Goal: Task Accomplishment & Management: Manage account settings

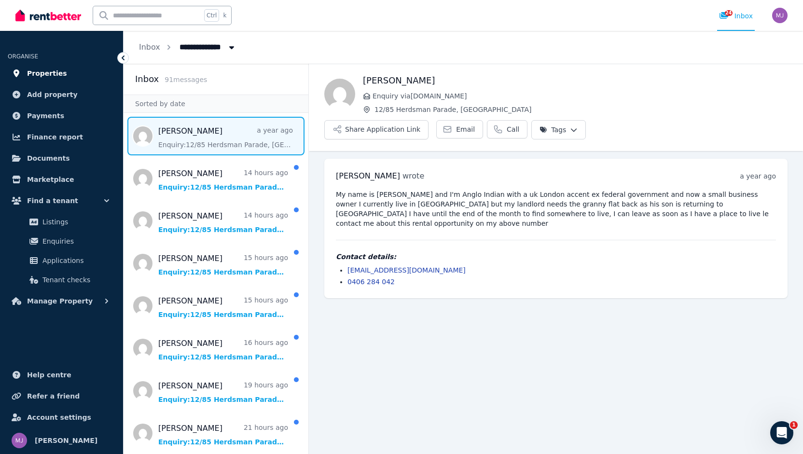
click at [48, 77] on span "Properties" at bounding box center [47, 74] width 40 height 12
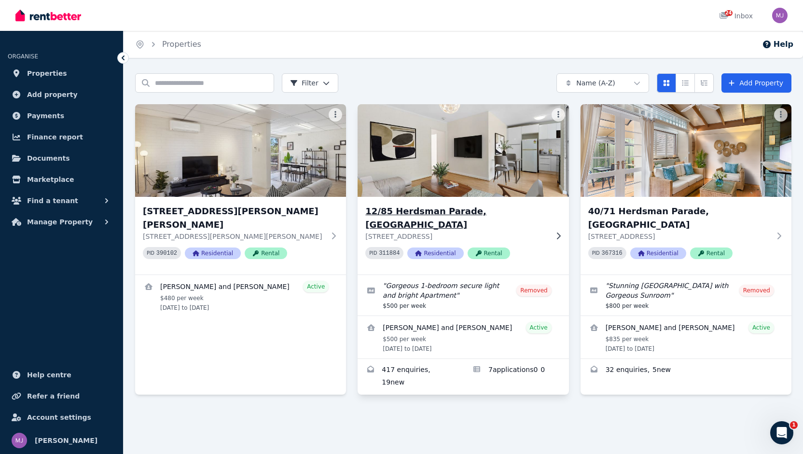
click at [562, 232] on icon at bounding box center [559, 236] width 10 height 8
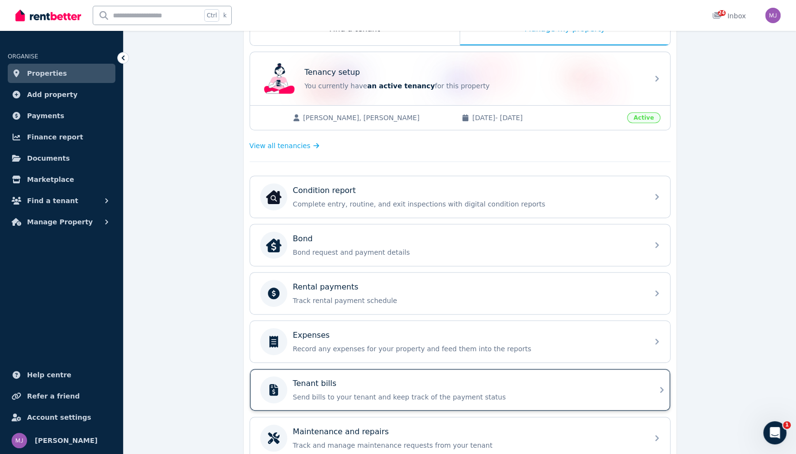
scroll to position [193, 0]
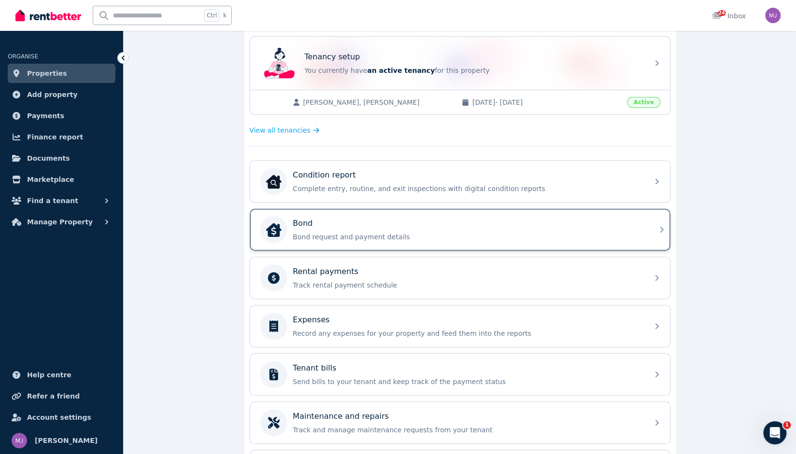
click at [494, 239] on div "Bond Bond request and payment details" at bounding box center [451, 229] width 382 height 27
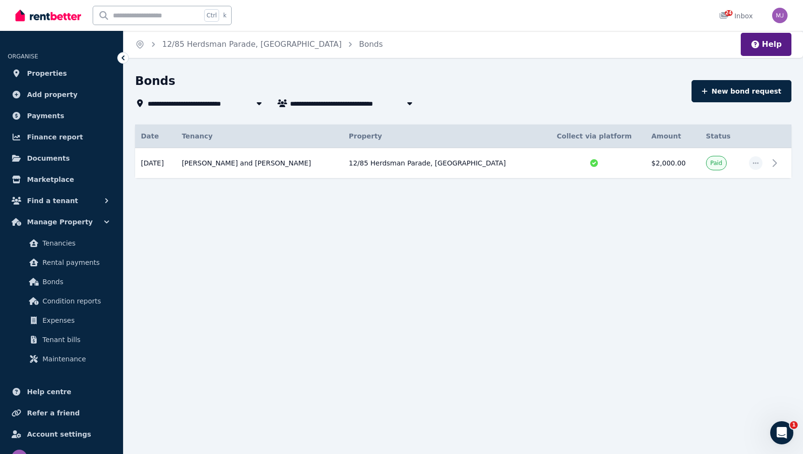
click at [122, 60] on icon at bounding box center [123, 58] width 10 height 10
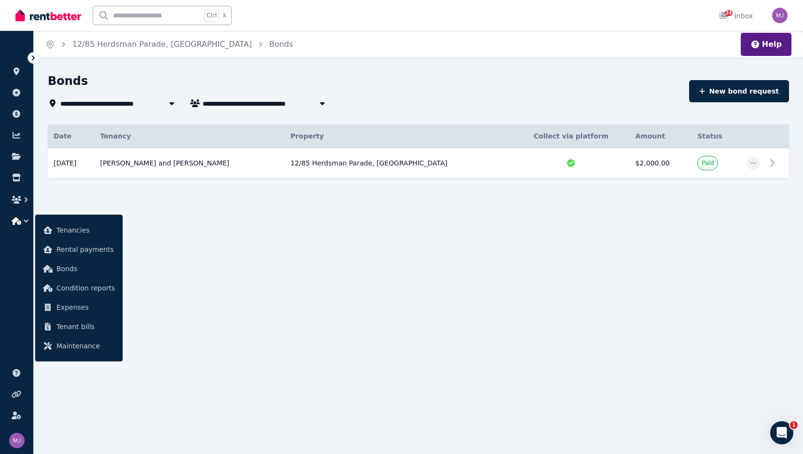
click at [32, 58] on icon at bounding box center [33, 58] width 10 height 10
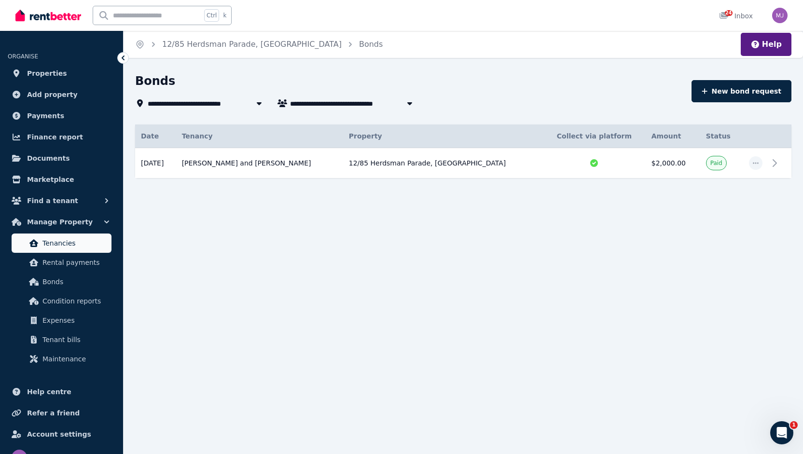
click at [57, 243] on span "Tenancies" at bounding box center [74, 243] width 65 height 12
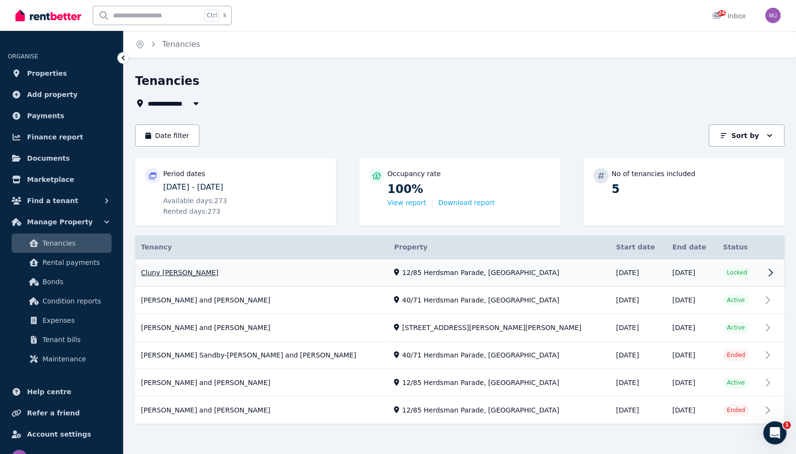
click at [165, 272] on link "View property details" at bounding box center [459, 273] width 649 height 28
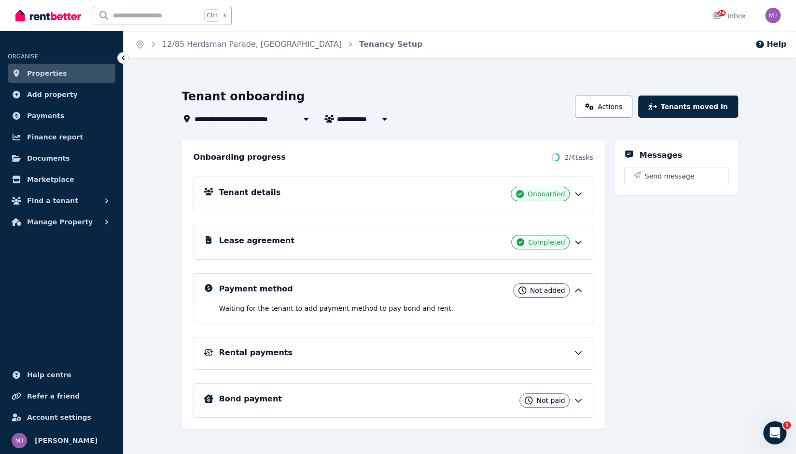
click at [578, 290] on icon at bounding box center [578, 291] width 10 height 10
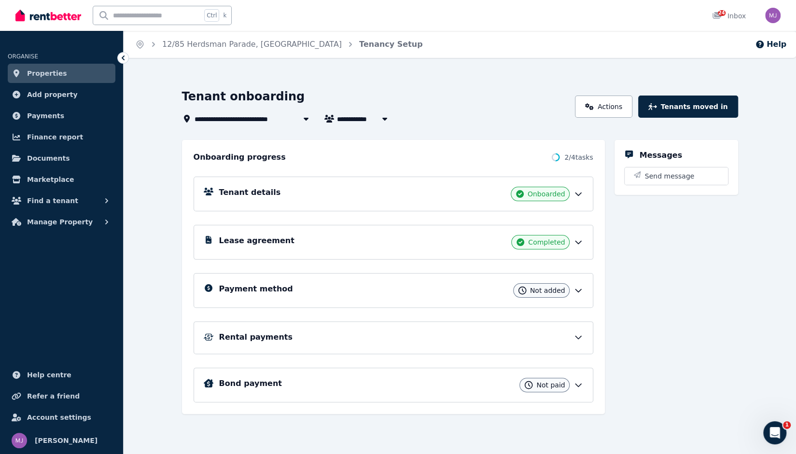
click at [578, 290] on icon at bounding box center [578, 291] width 10 height 10
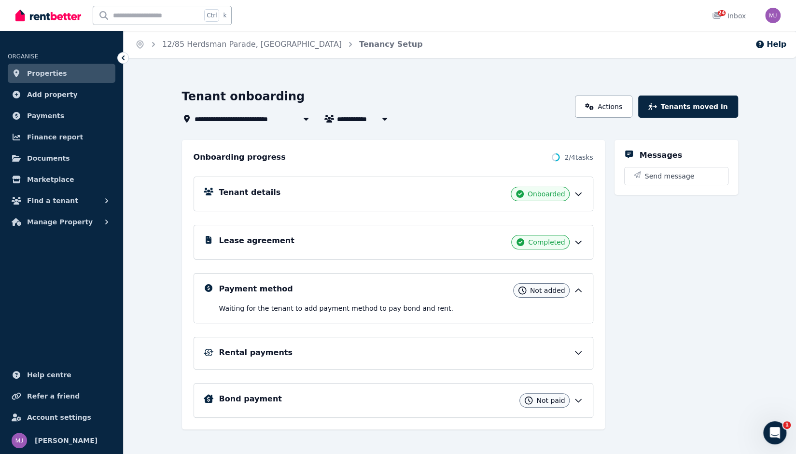
click at [575, 352] on icon at bounding box center [578, 353] width 6 height 3
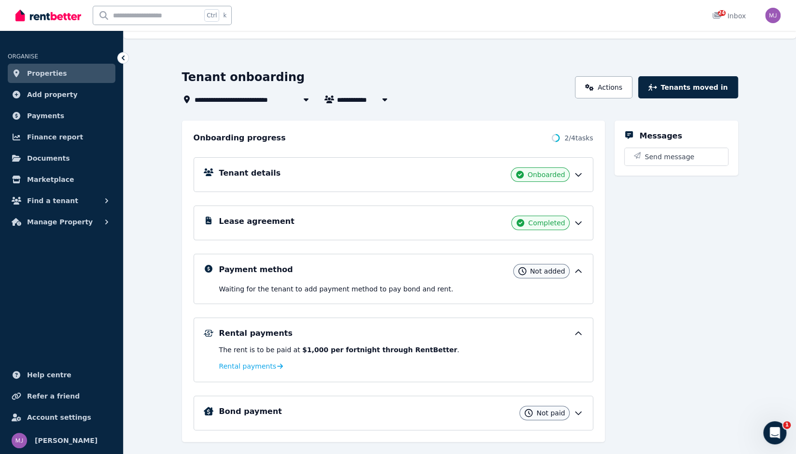
scroll to position [37, 0]
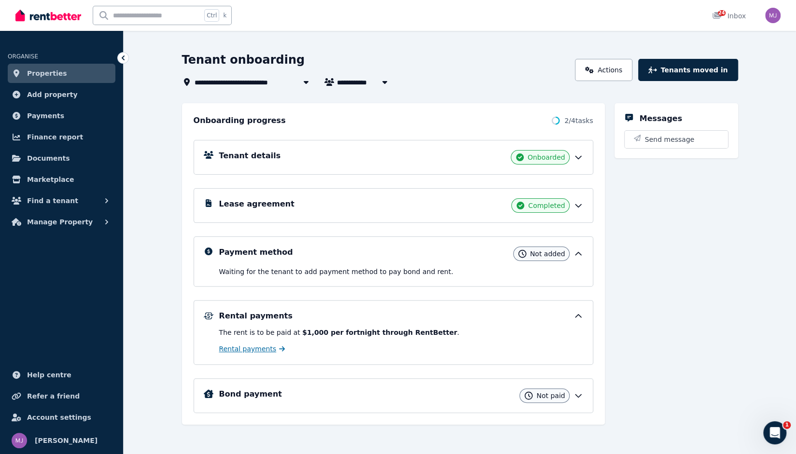
click at [262, 348] on span "Rental payments" at bounding box center [247, 349] width 57 height 10
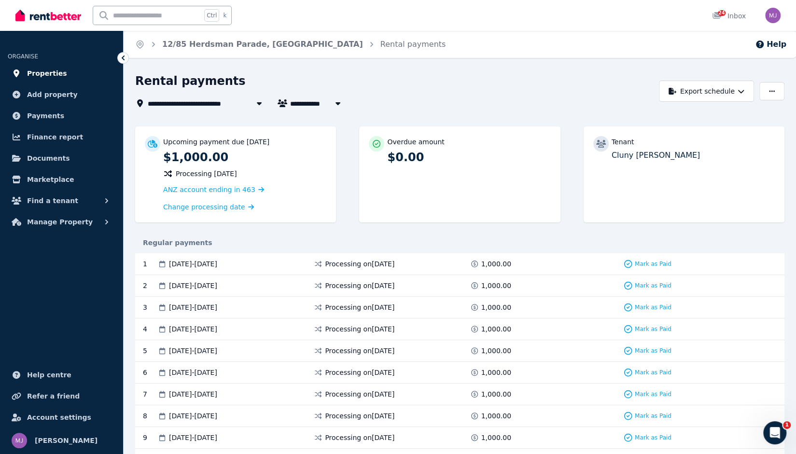
click at [42, 71] on span "Properties" at bounding box center [47, 74] width 40 height 12
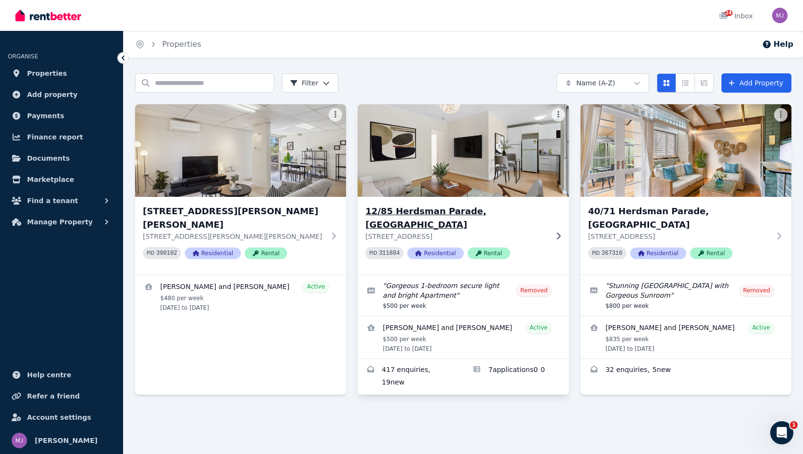
click at [554, 232] on icon at bounding box center [559, 236] width 10 height 8
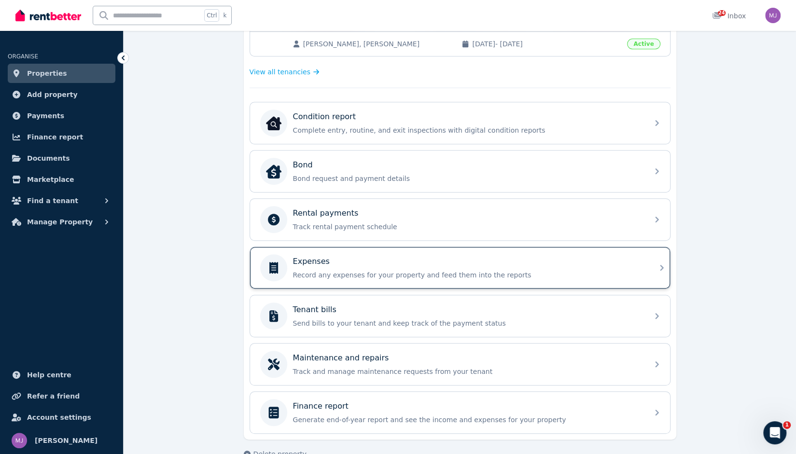
scroll to position [267, 0]
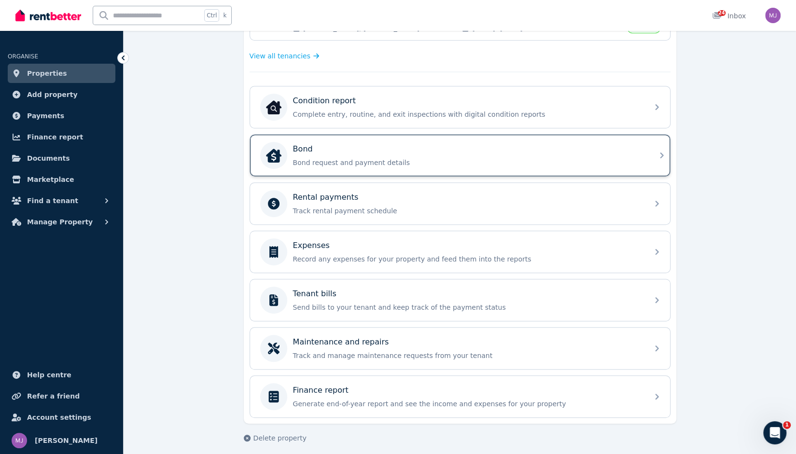
click at [371, 160] on p "Bond request and payment details" at bounding box center [467, 163] width 349 height 10
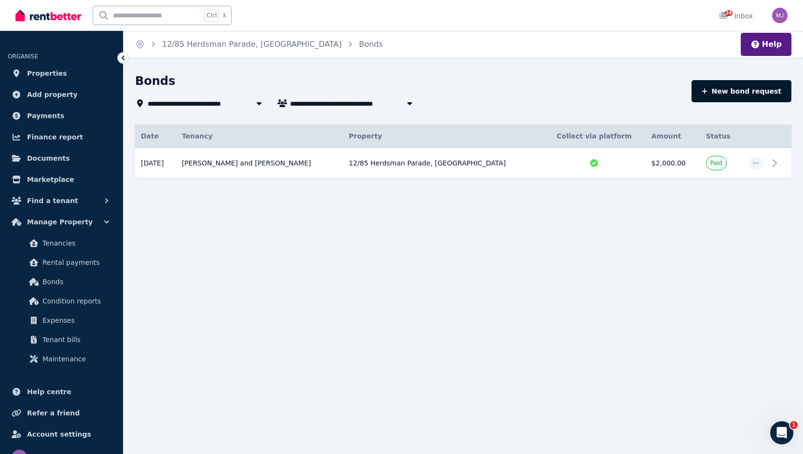
click at [708, 92] on icon "button" at bounding box center [704, 90] width 5 height 5
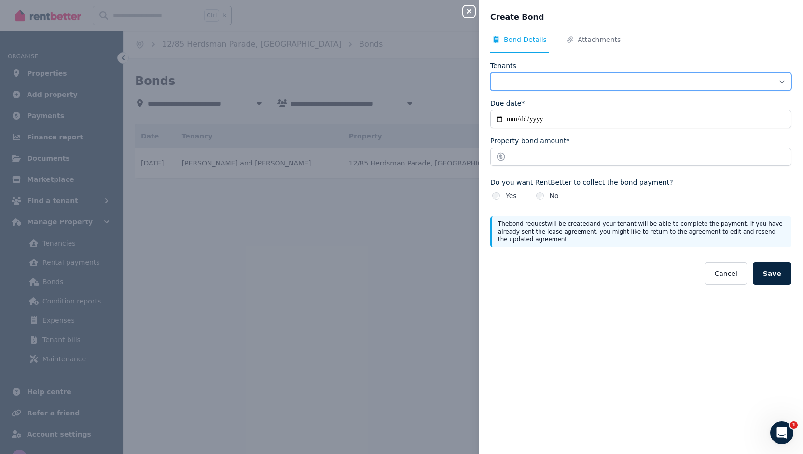
click at [544, 80] on select "**********" at bounding box center [640, 81] width 301 height 18
select select "**********"
click at [490, 72] on select "**********" at bounding box center [640, 81] width 301 height 18
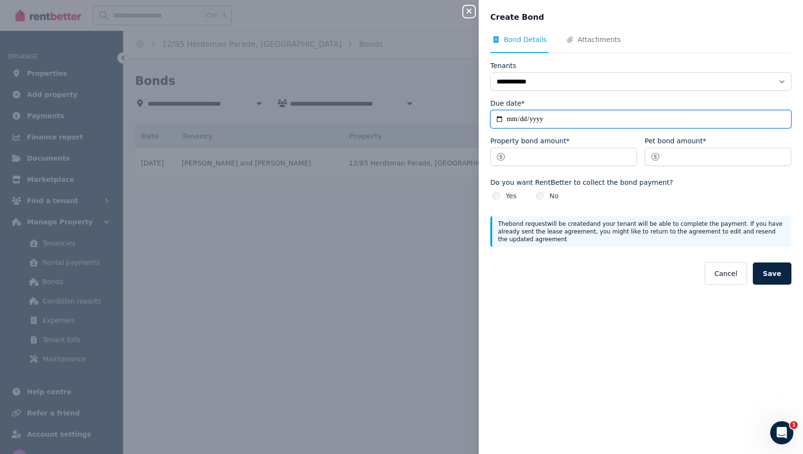
click at [538, 117] on input "Due date*" at bounding box center [640, 119] width 301 height 18
click at [501, 119] on input "Due date*" at bounding box center [640, 119] width 301 height 18
type input "**********"
click at [518, 166] on div "Property bond amount*" at bounding box center [563, 155] width 147 height 38
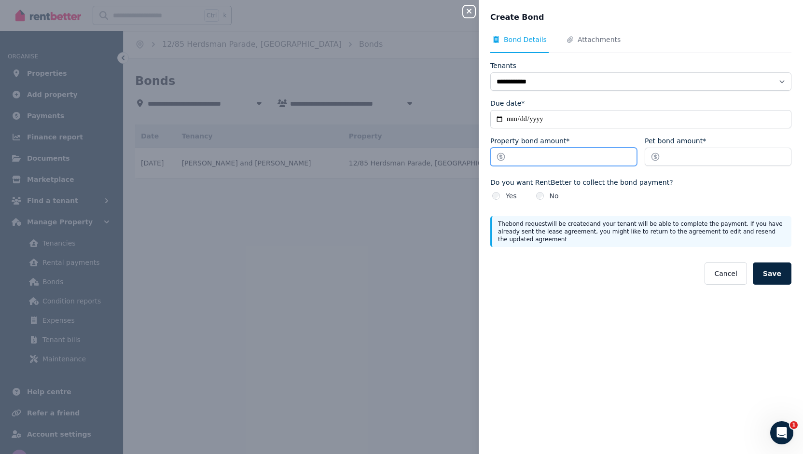
click at [521, 157] on input "Property bond amount*" at bounding box center [563, 157] width 147 height 18
type input "****"
click at [767, 271] on button "Save" at bounding box center [772, 274] width 39 height 22
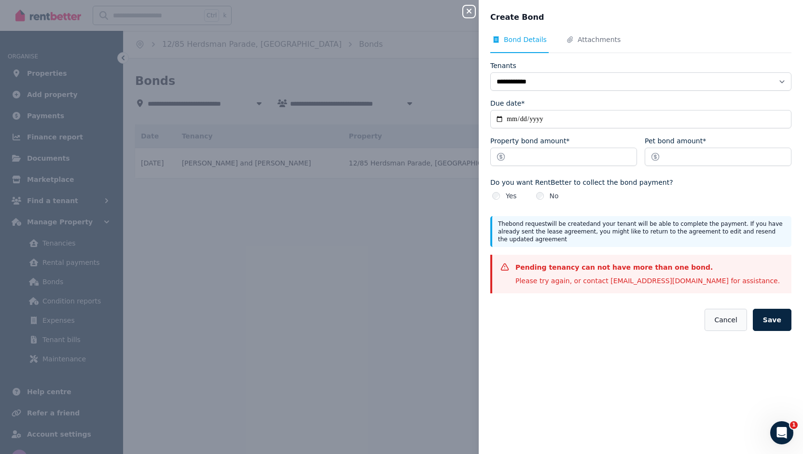
click at [722, 325] on button "Cancel" at bounding box center [726, 320] width 42 height 22
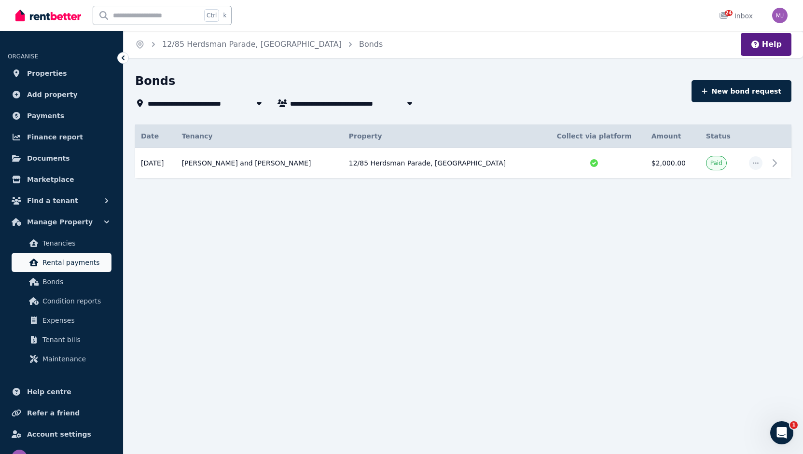
click at [69, 262] on span "Rental payments" at bounding box center [74, 263] width 65 height 12
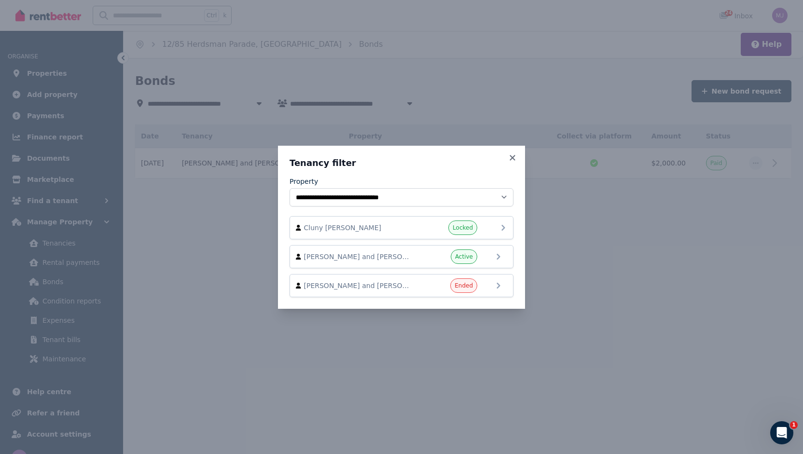
click at [501, 225] on icon at bounding box center [504, 228] width 12 height 12
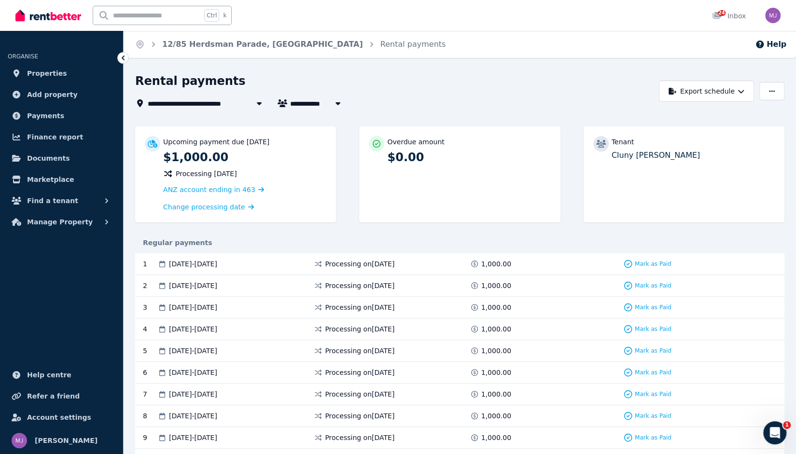
click at [120, 56] on icon at bounding box center [123, 58] width 10 height 10
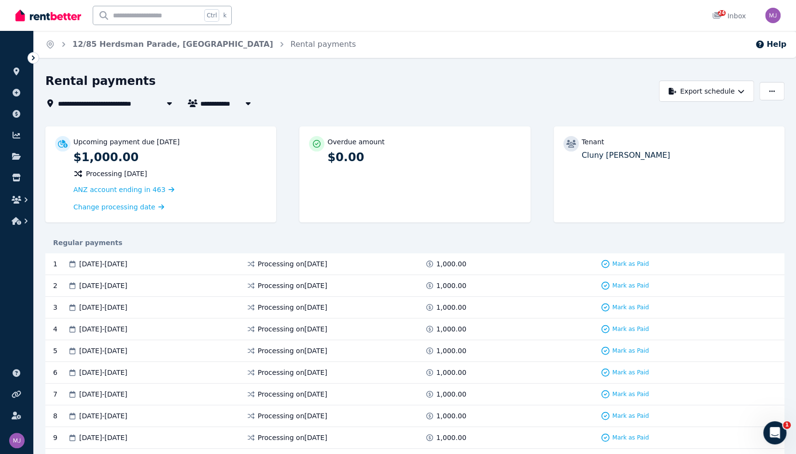
click at [35, 61] on icon at bounding box center [33, 58] width 10 height 10
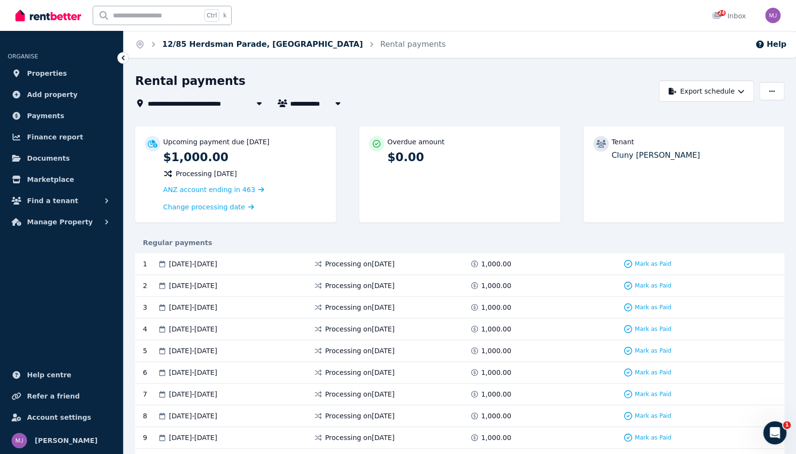
click at [235, 41] on link "12/85 Herdsman Parade, Wembley" at bounding box center [262, 44] width 201 height 9
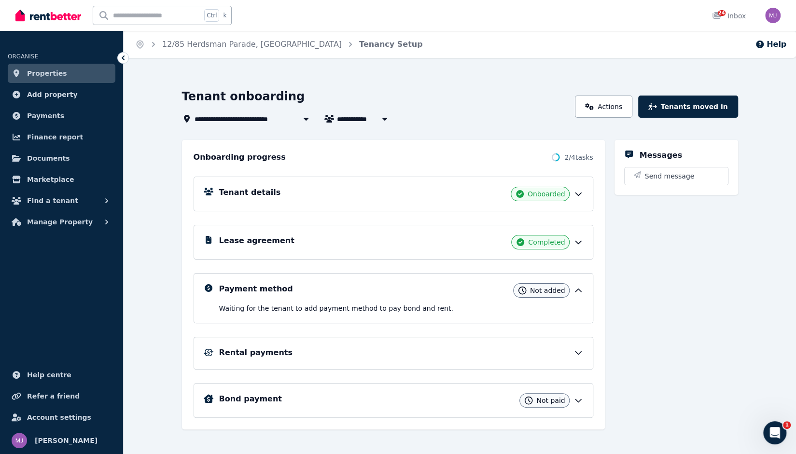
scroll to position [15, 0]
